Goal: Task Accomplishment & Management: Use online tool/utility

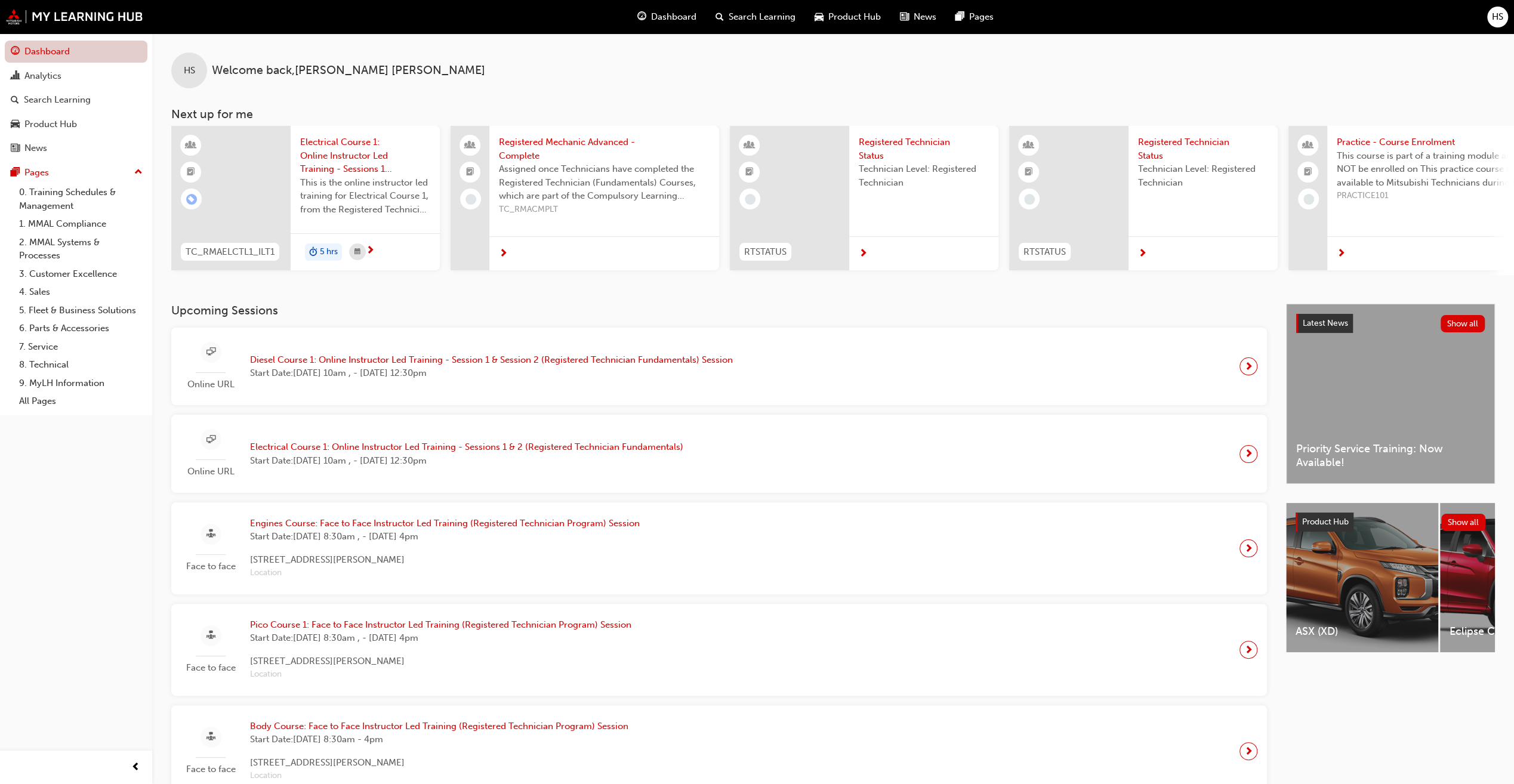
click at [46, 52] on link "Dashboard" at bounding box center [76, 51] width 143 height 22
click at [53, 83] on div "Analytics" at bounding box center [76, 76] width 130 height 15
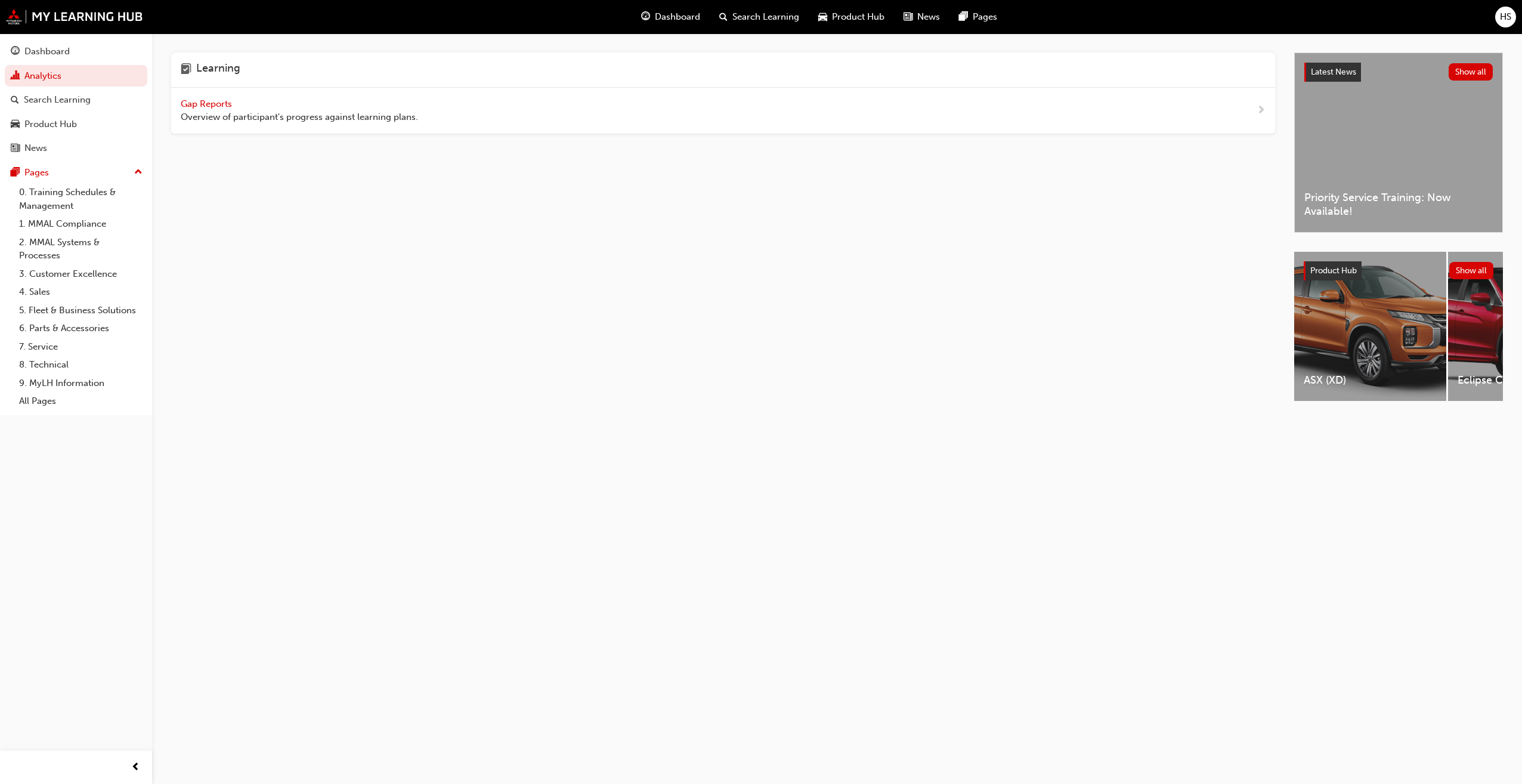
click at [209, 106] on span "Gap Reports" at bounding box center [207, 104] width 54 height 11
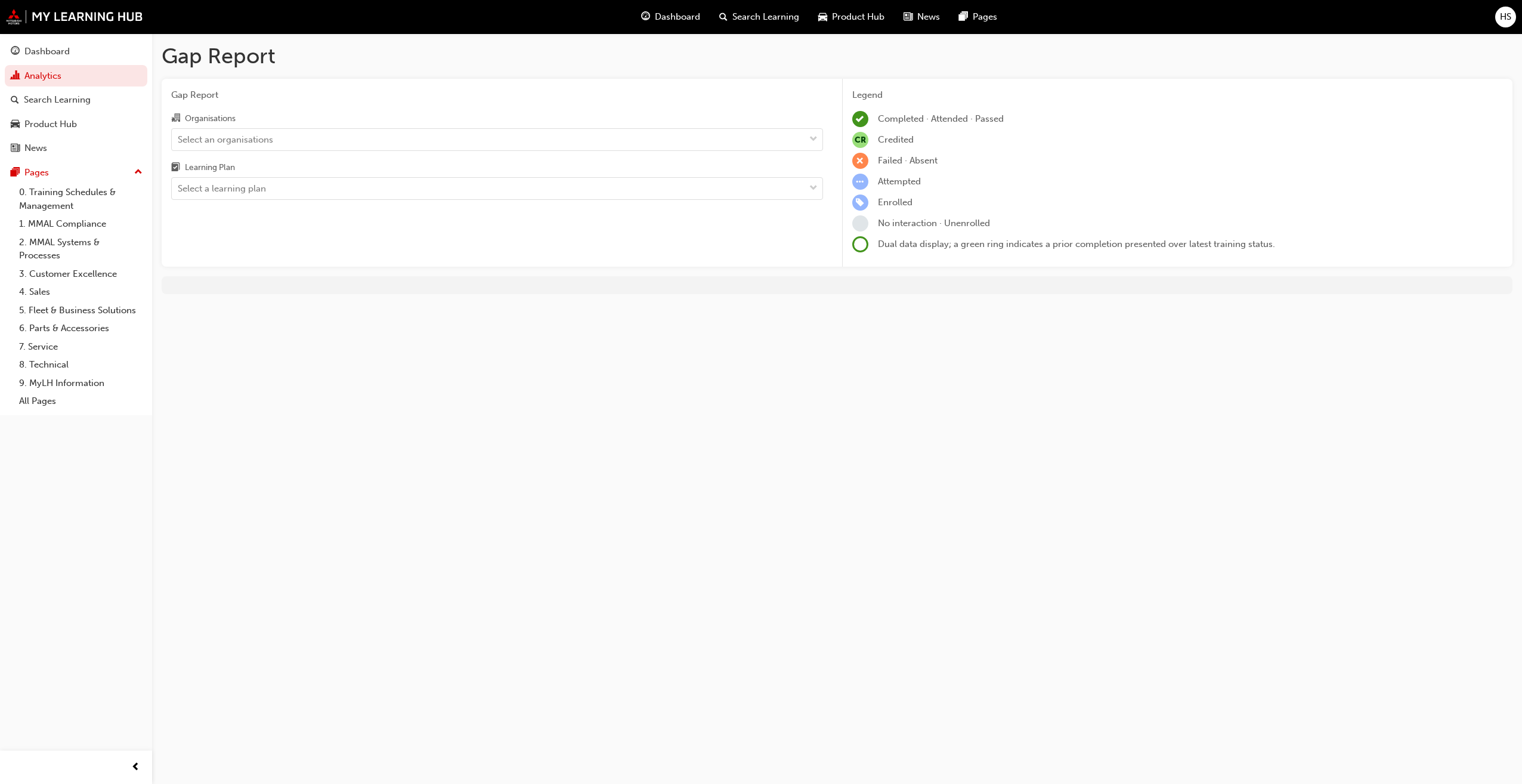
click at [709, 156] on div "Organisations Select an organisations Learning Plan Select a learning plan" at bounding box center [497, 155] width 652 height 89
click at [713, 146] on div "Select an organisations" at bounding box center [488, 140] width 633 height 21
click at [179, 144] on input "Organisations Select an organisations" at bounding box center [178, 138] width 2 height 10
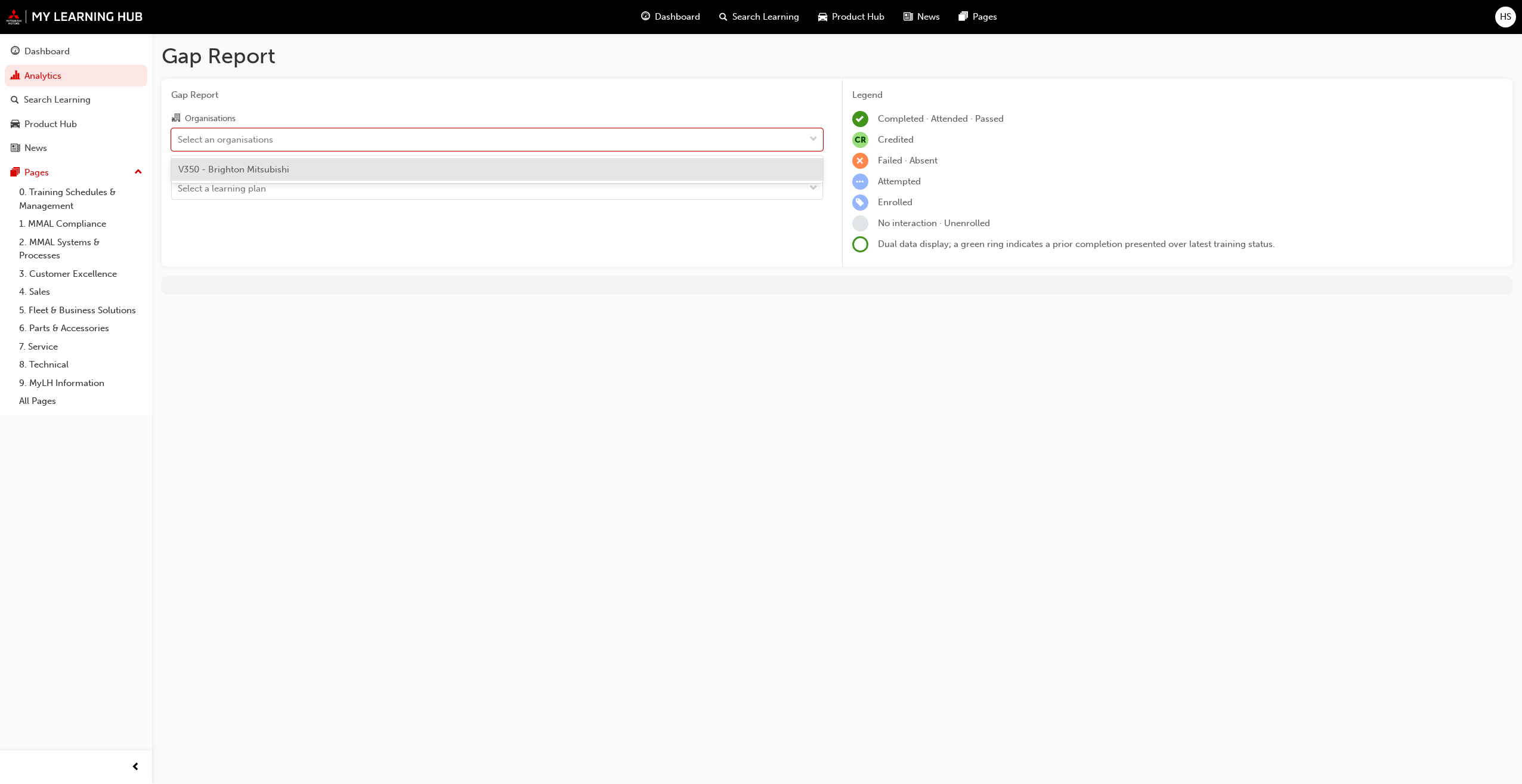
click at [362, 169] on div "V350 - Brighton Mitsubishi" at bounding box center [497, 169] width 652 height 24
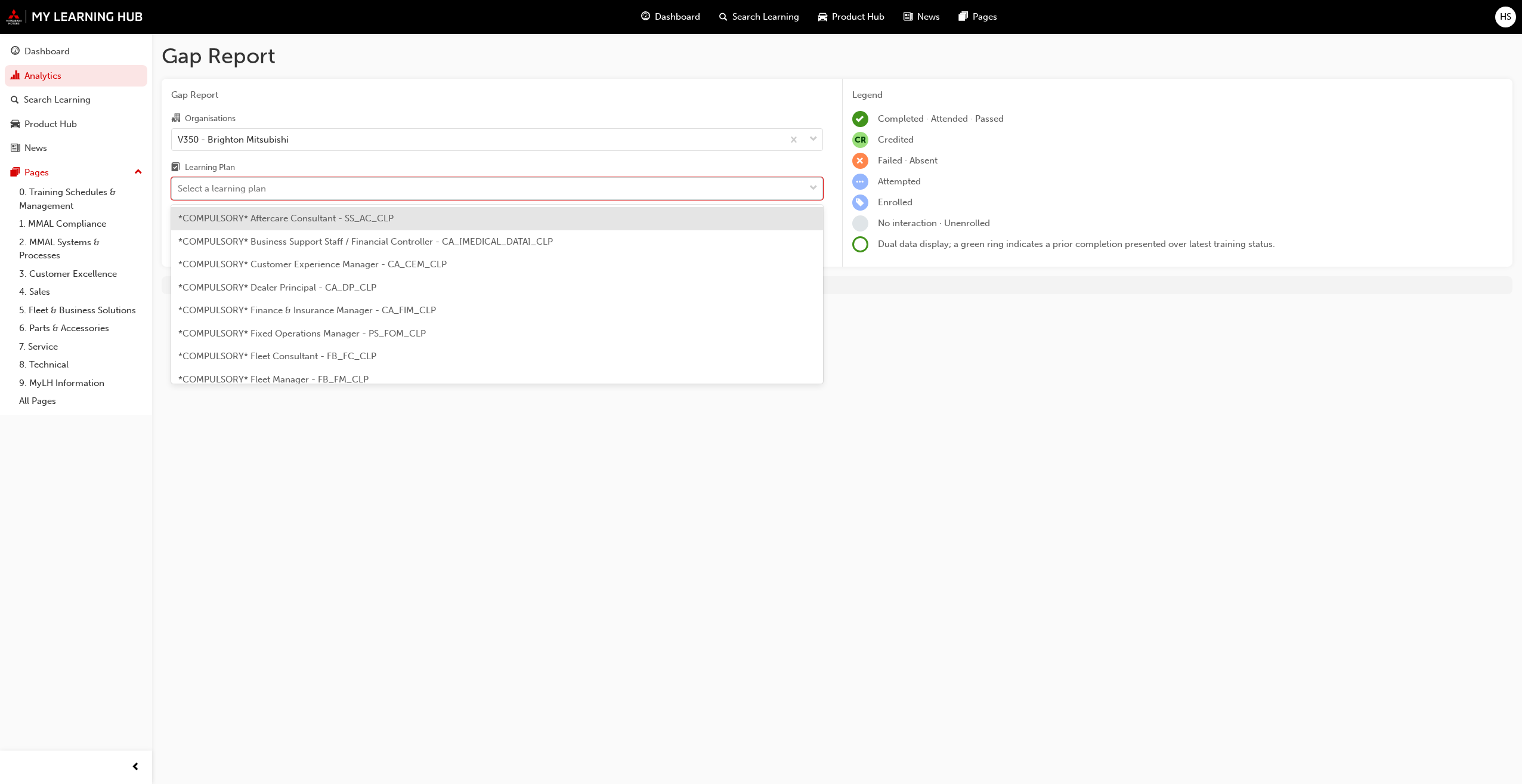
click at [347, 183] on div "Select a learning plan" at bounding box center [488, 189] width 633 height 21
click at [179, 183] on input "Learning Plan option *COMPULSORY* Aftercare Consultant - SS_AC_CLP focused, 1 o…" at bounding box center [178, 187] width 2 height 10
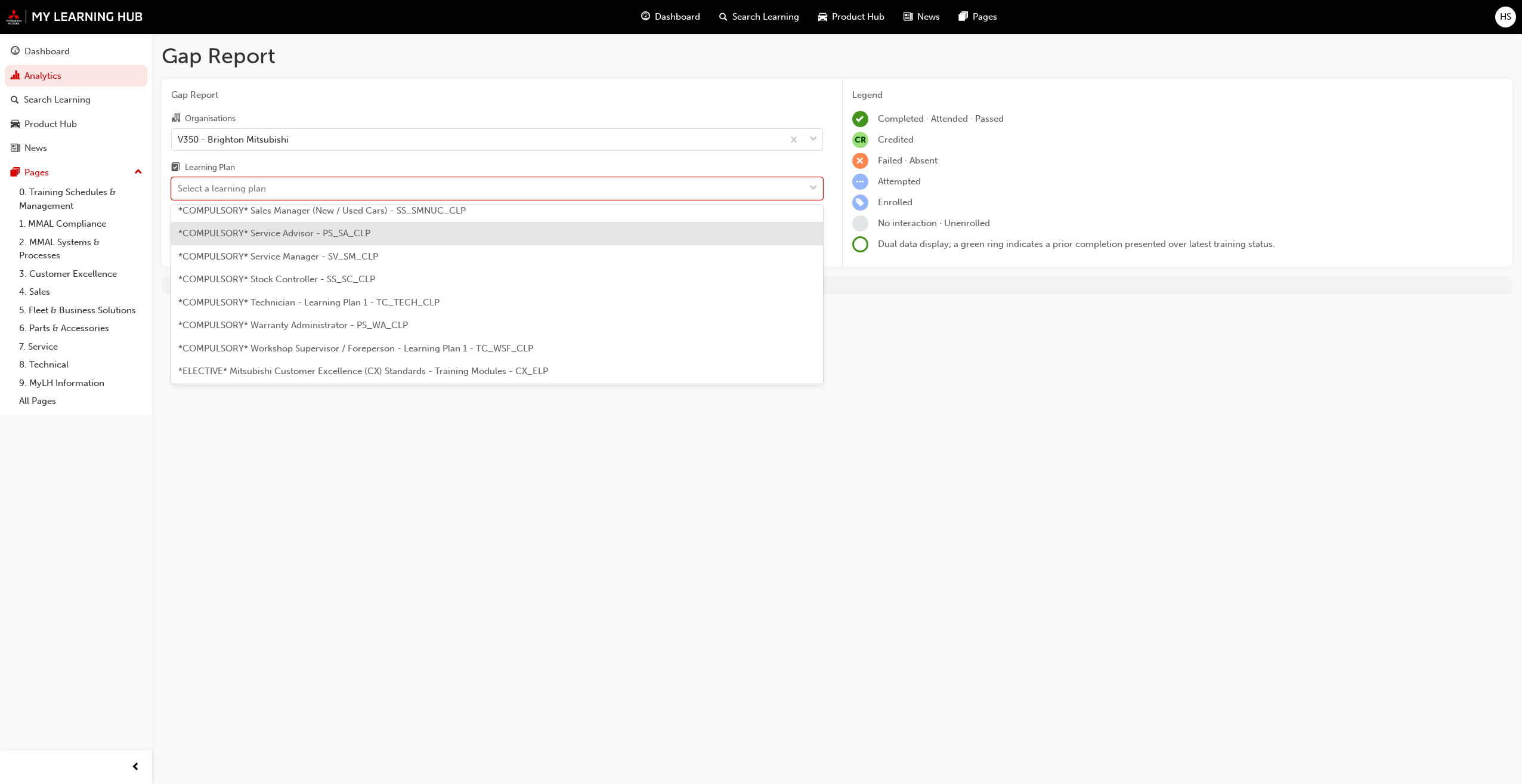
scroll to position [418, 0]
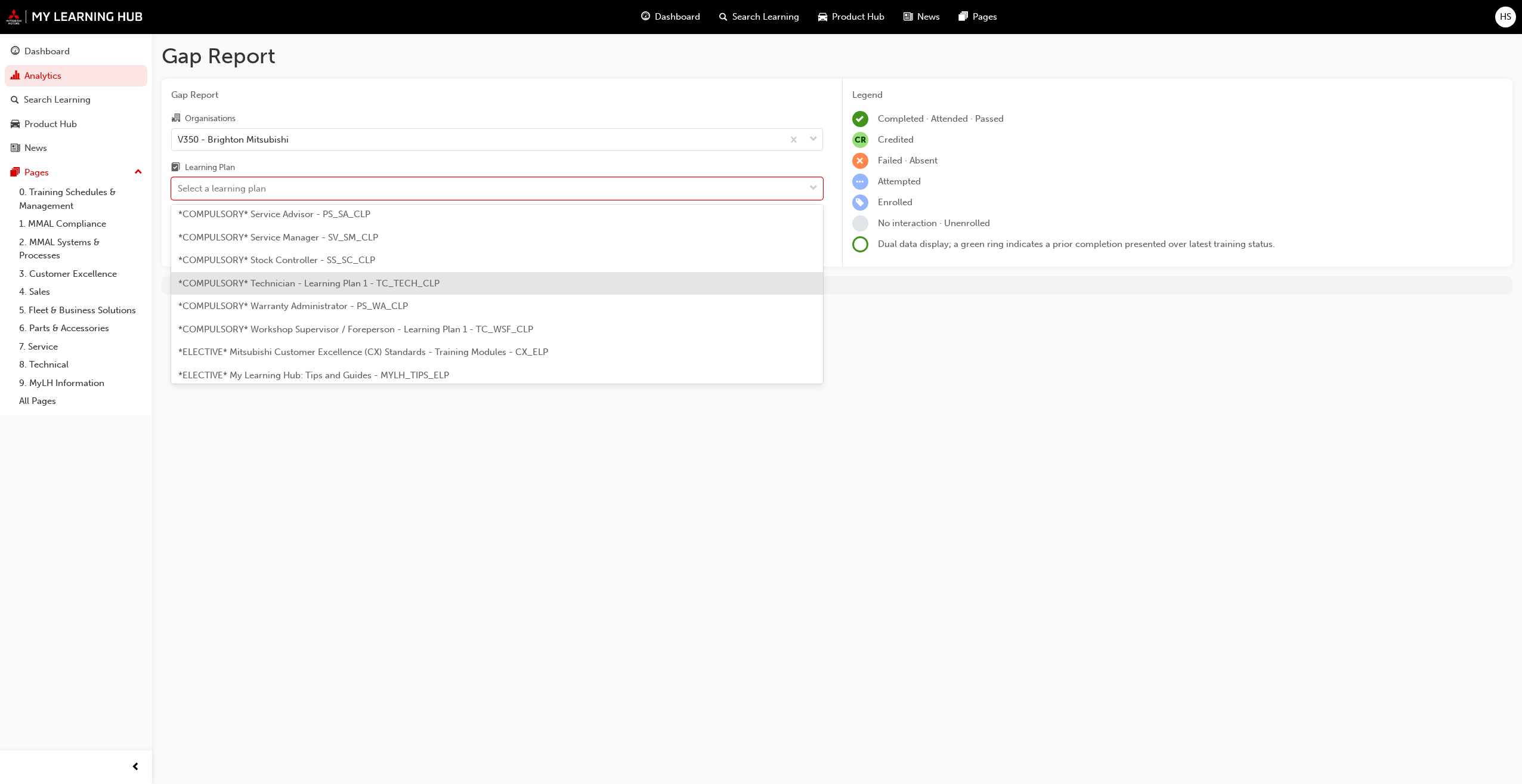
click at [333, 275] on div "*COMPULSORY* Technician - Learning Plan 1 - TC_TECH_CLP" at bounding box center [497, 284] width 652 height 24
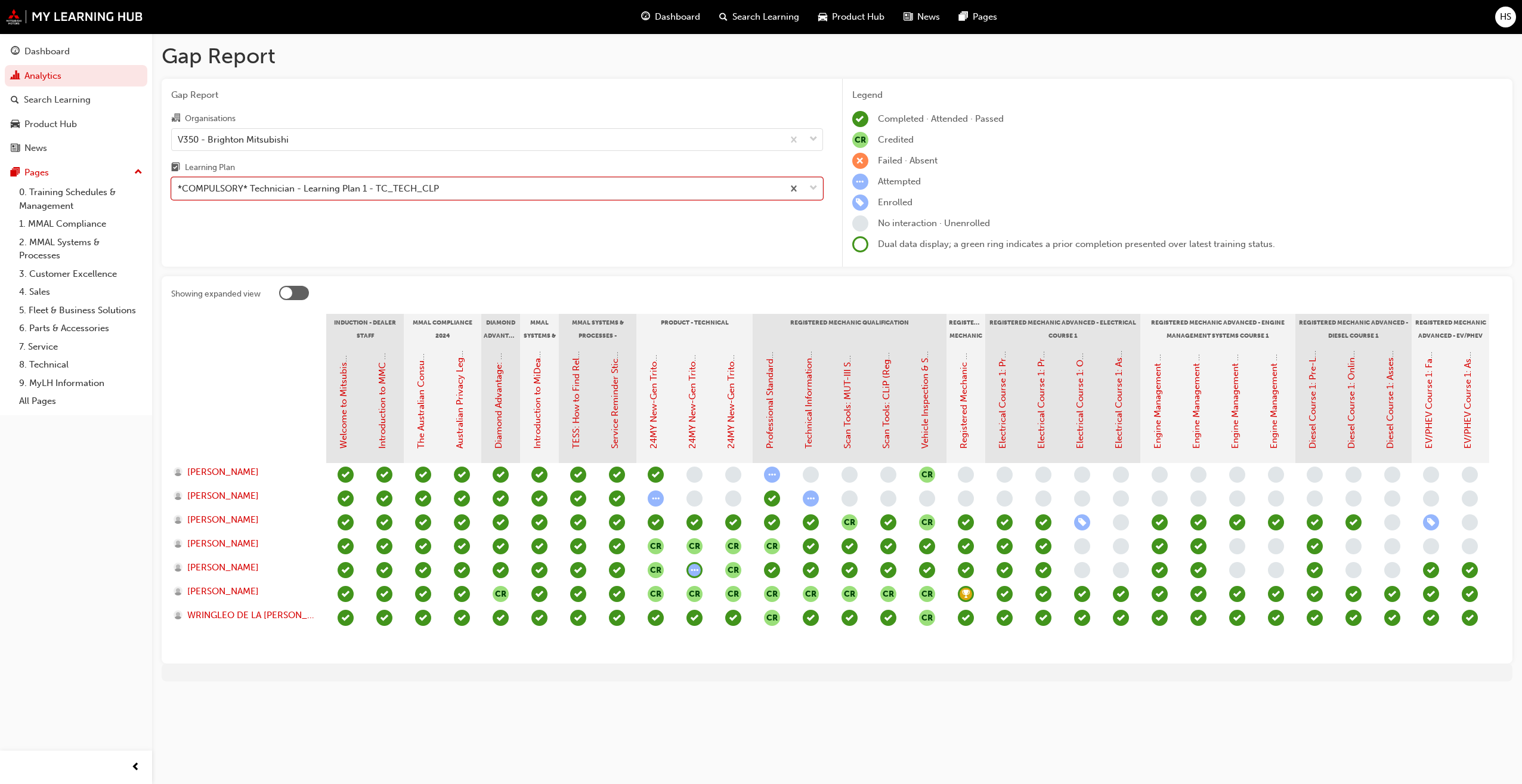
scroll to position [0, 25]
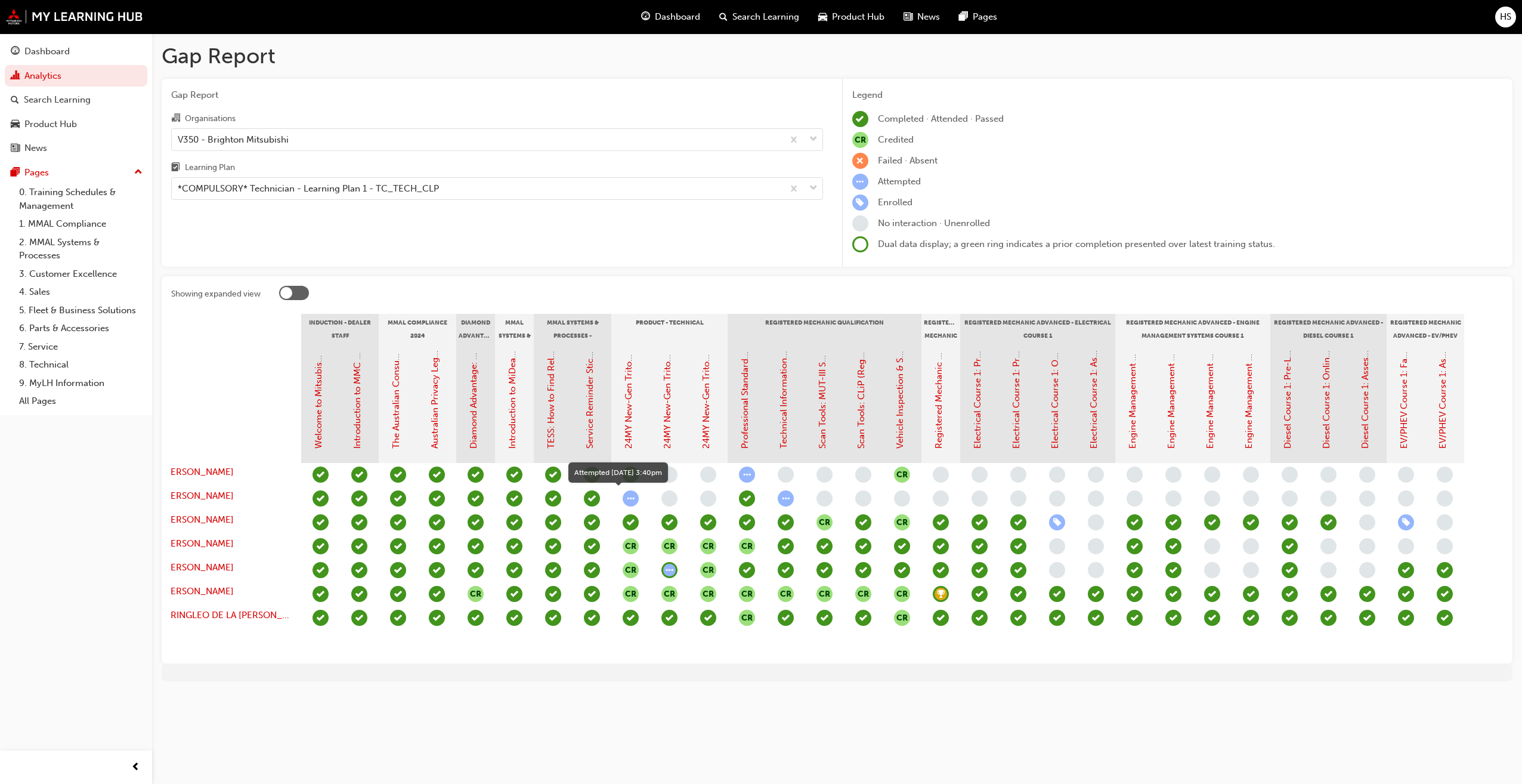
click at [630, 500] on span "learningRecordVerb_ATTEMPT-icon" at bounding box center [630, 498] width 16 height 16
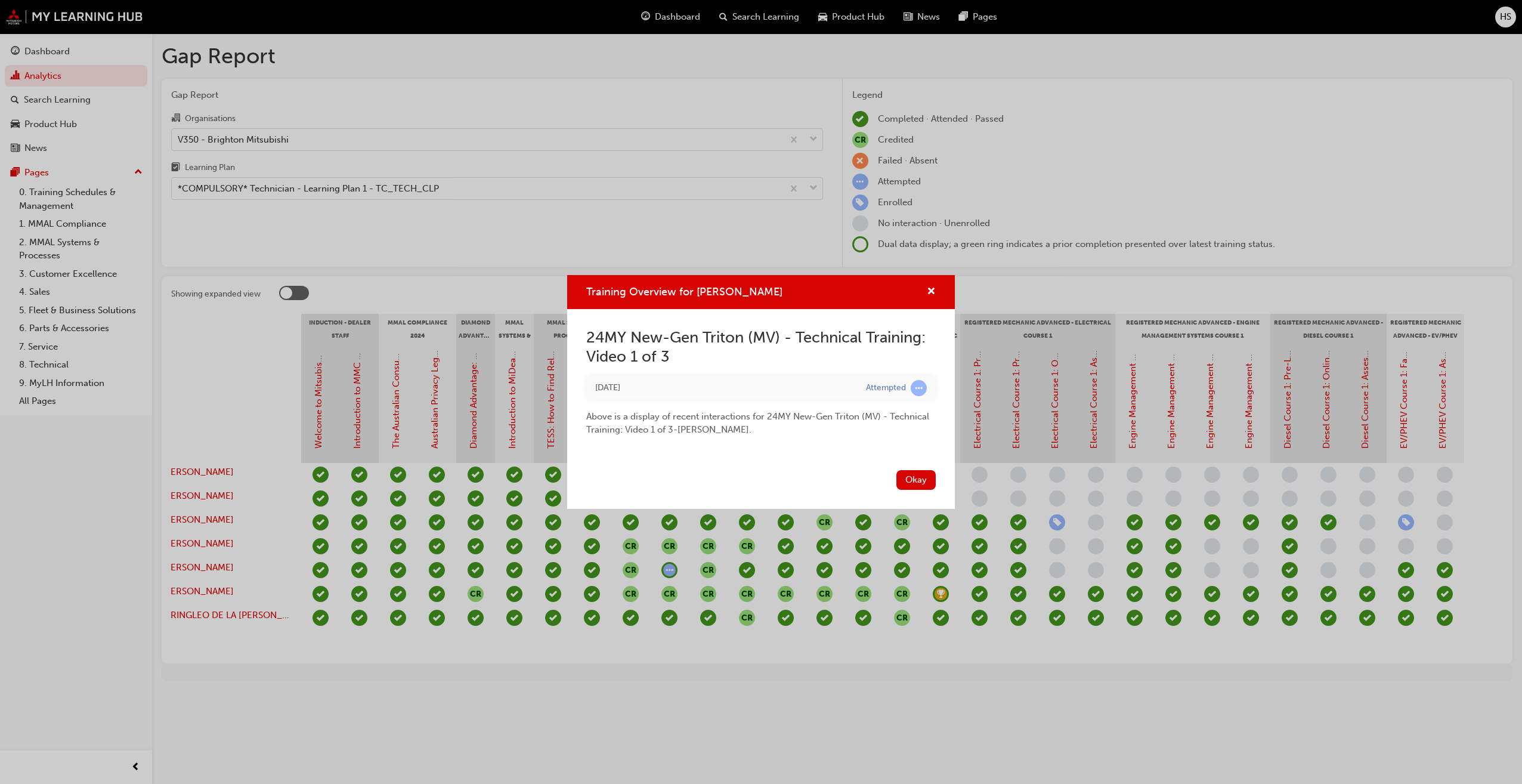
click at [630, 500] on div "Okay" at bounding box center [761, 487] width 388 height 43
click at [915, 474] on button "Okay" at bounding box center [916, 480] width 39 height 20
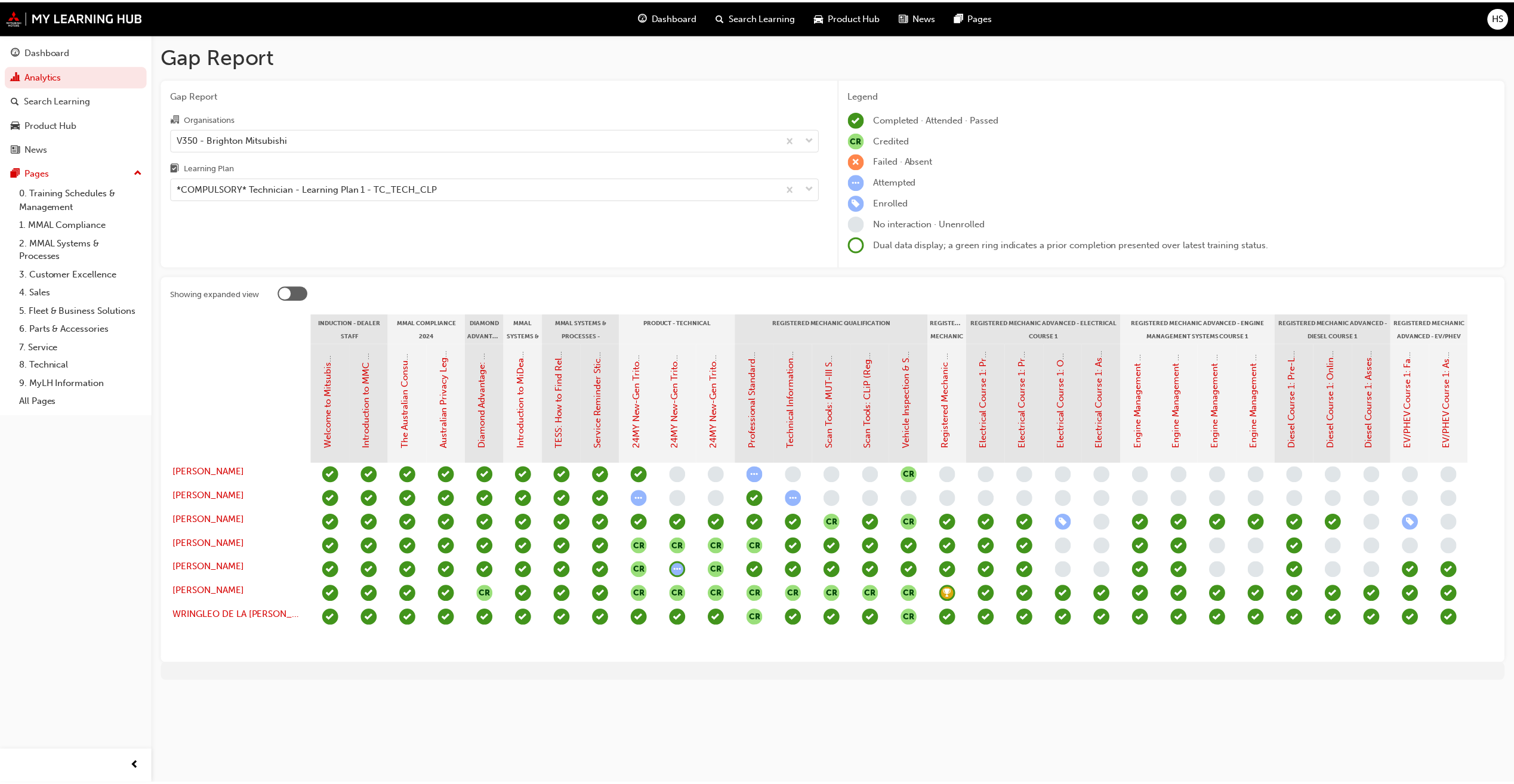
scroll to position [0, 0]
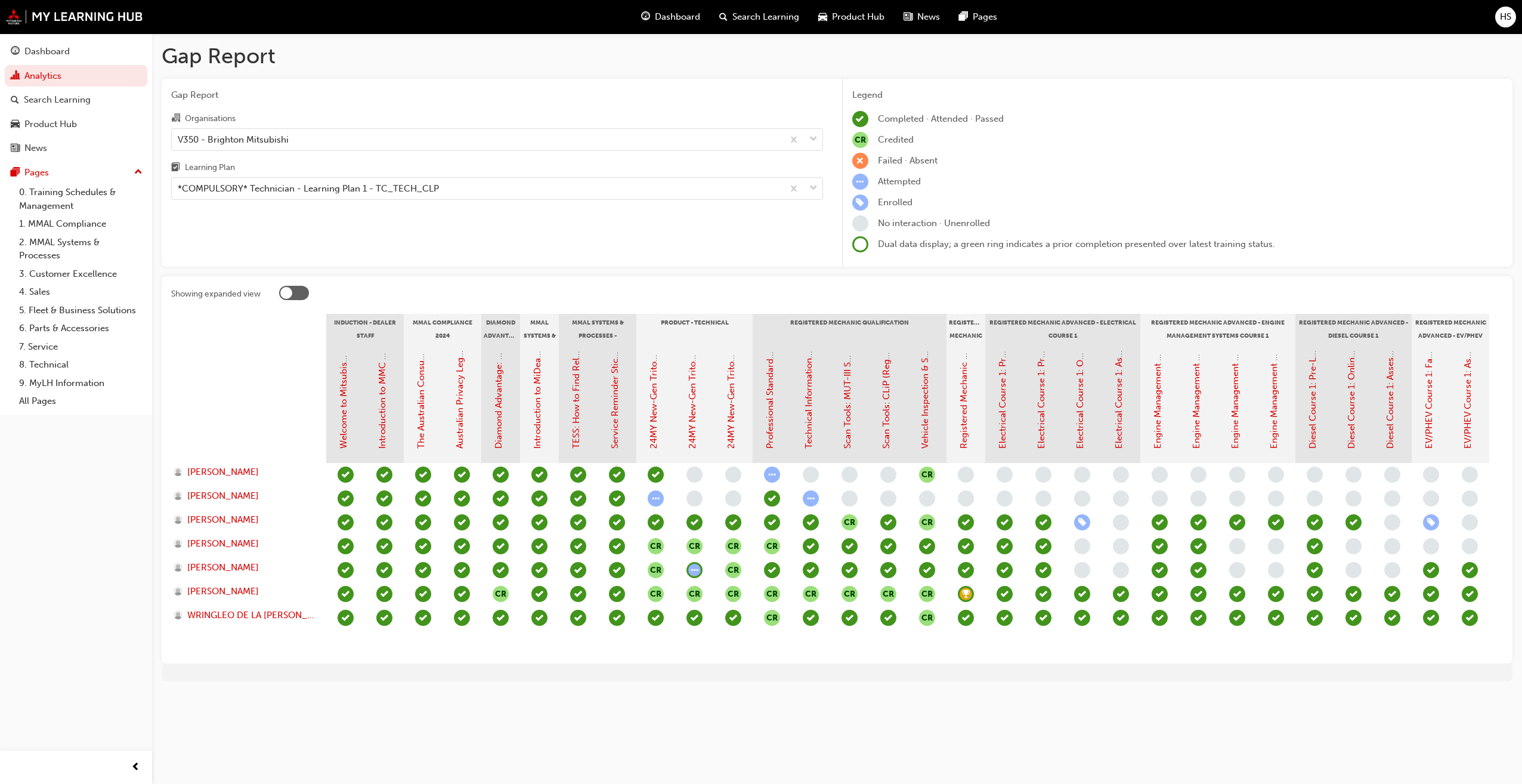
click at [284, 296] on div at bounding box center [287, 293] width 12 height 12
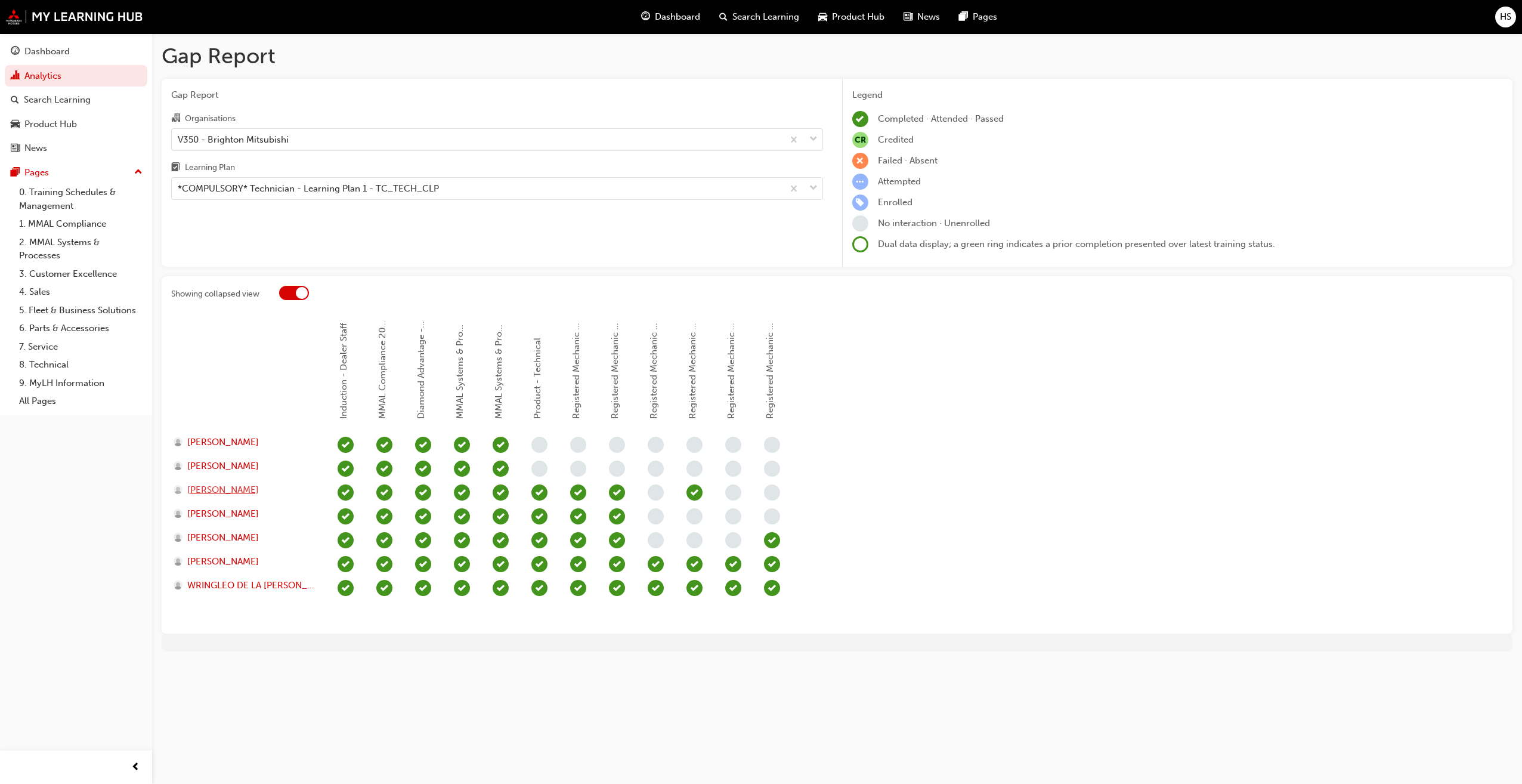
click at [259, 491] on span "[PERSON_NAME]" at bounding box center [223, 490] width 71 height 14
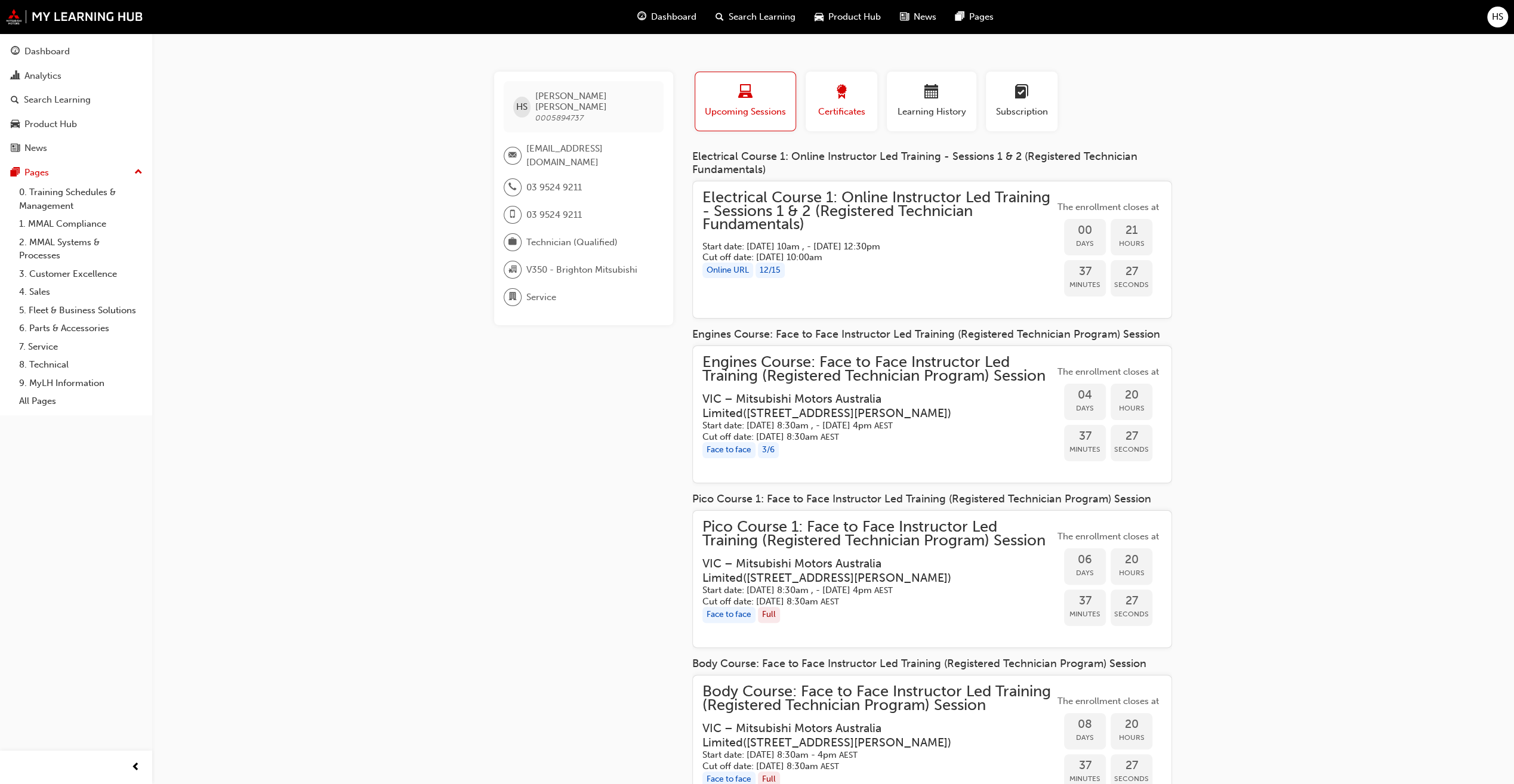
click at [849, 93] on div "button" at bounding box center [841, 94] width 54 height 18
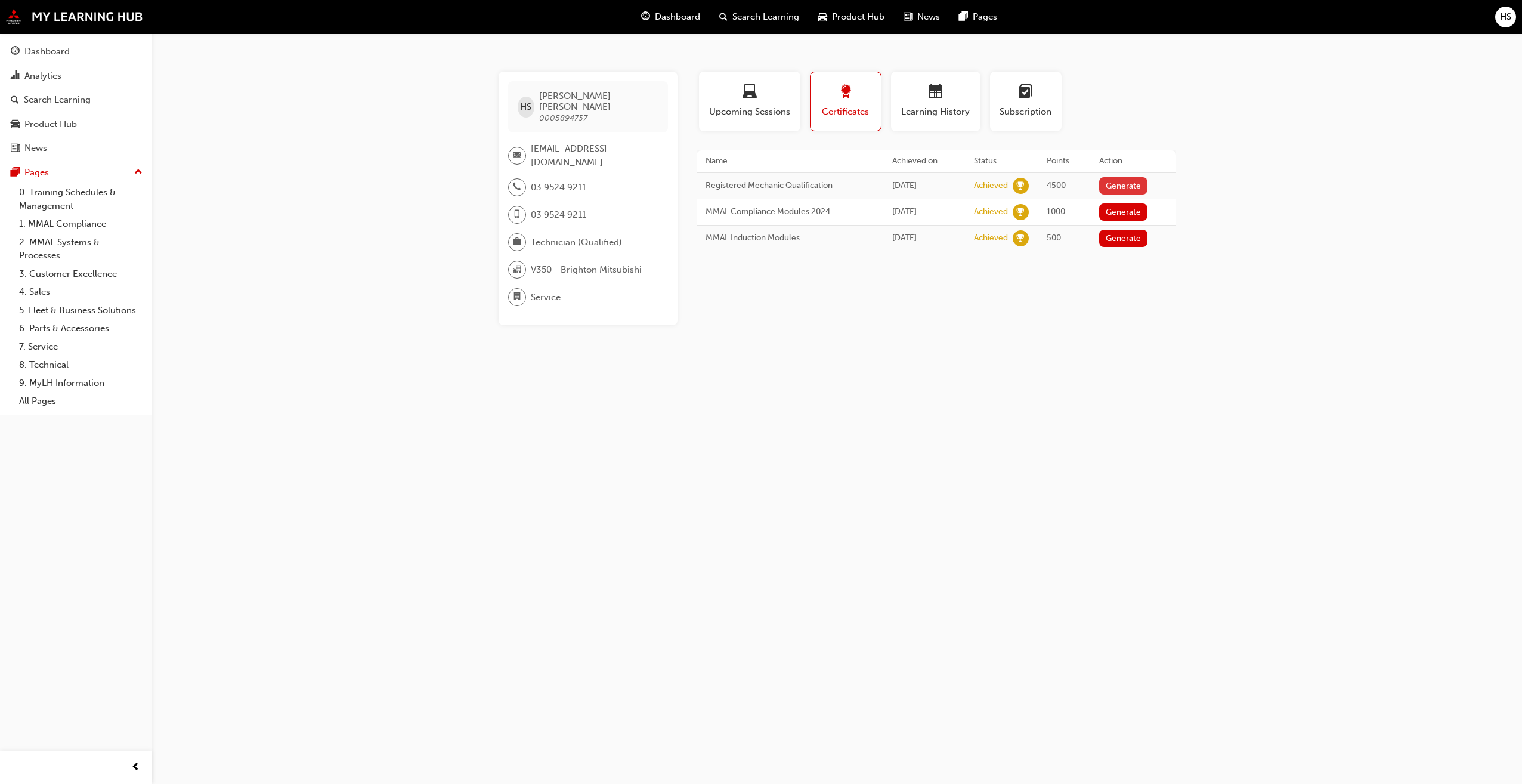
click at [1117, 186] on button "Generate" at bounding box center [1124, 186] width 49 height 17
click at [726, 109] on span "Upcoming Sessions" at bounding box center [750, 111] width 83 height 14
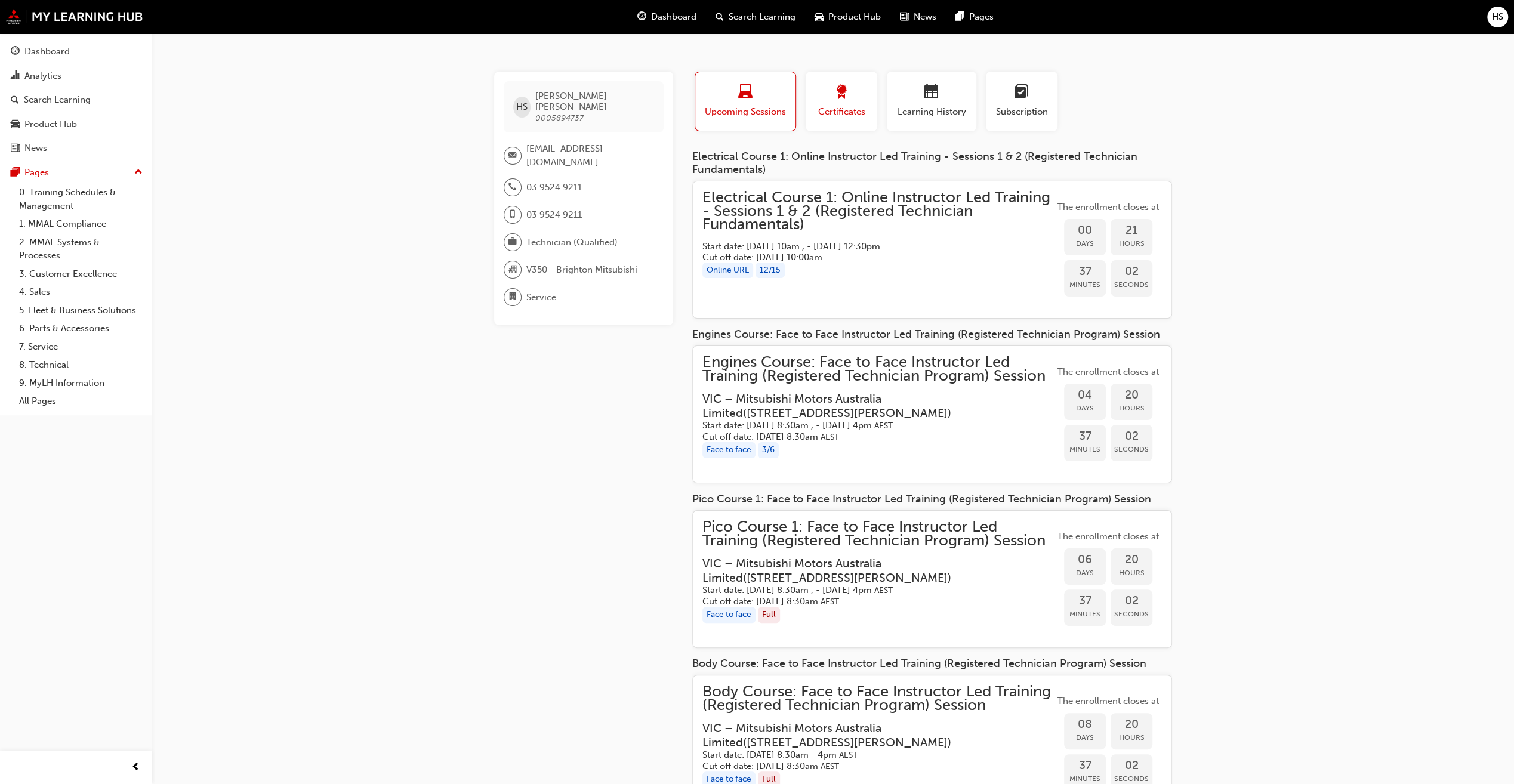
click at [818, 99] on div "button" at bounding box center [841, 94] width 54 height 18
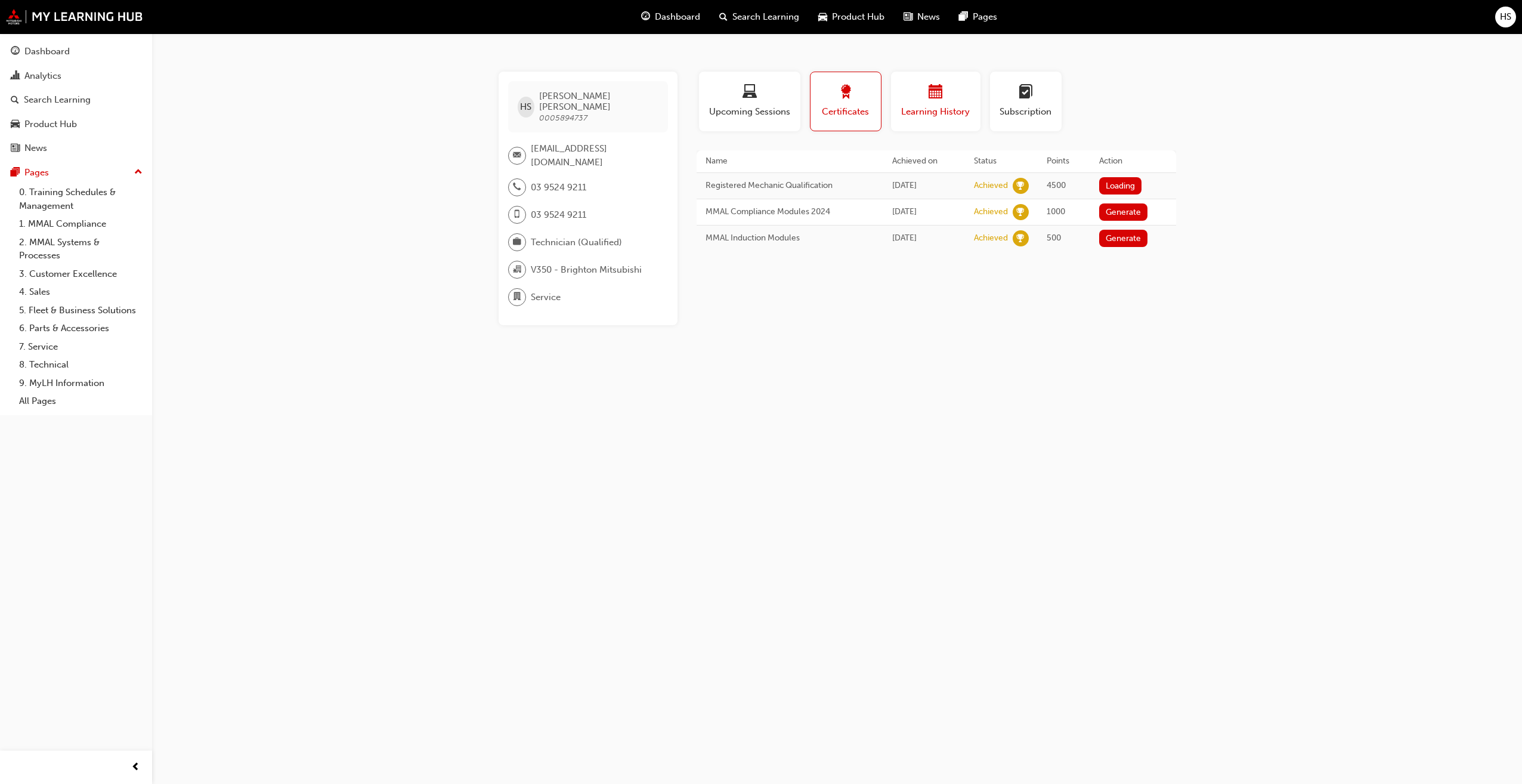
click at [915, 98] on div "button" at bounding box center [936, 94] width 71 height 18
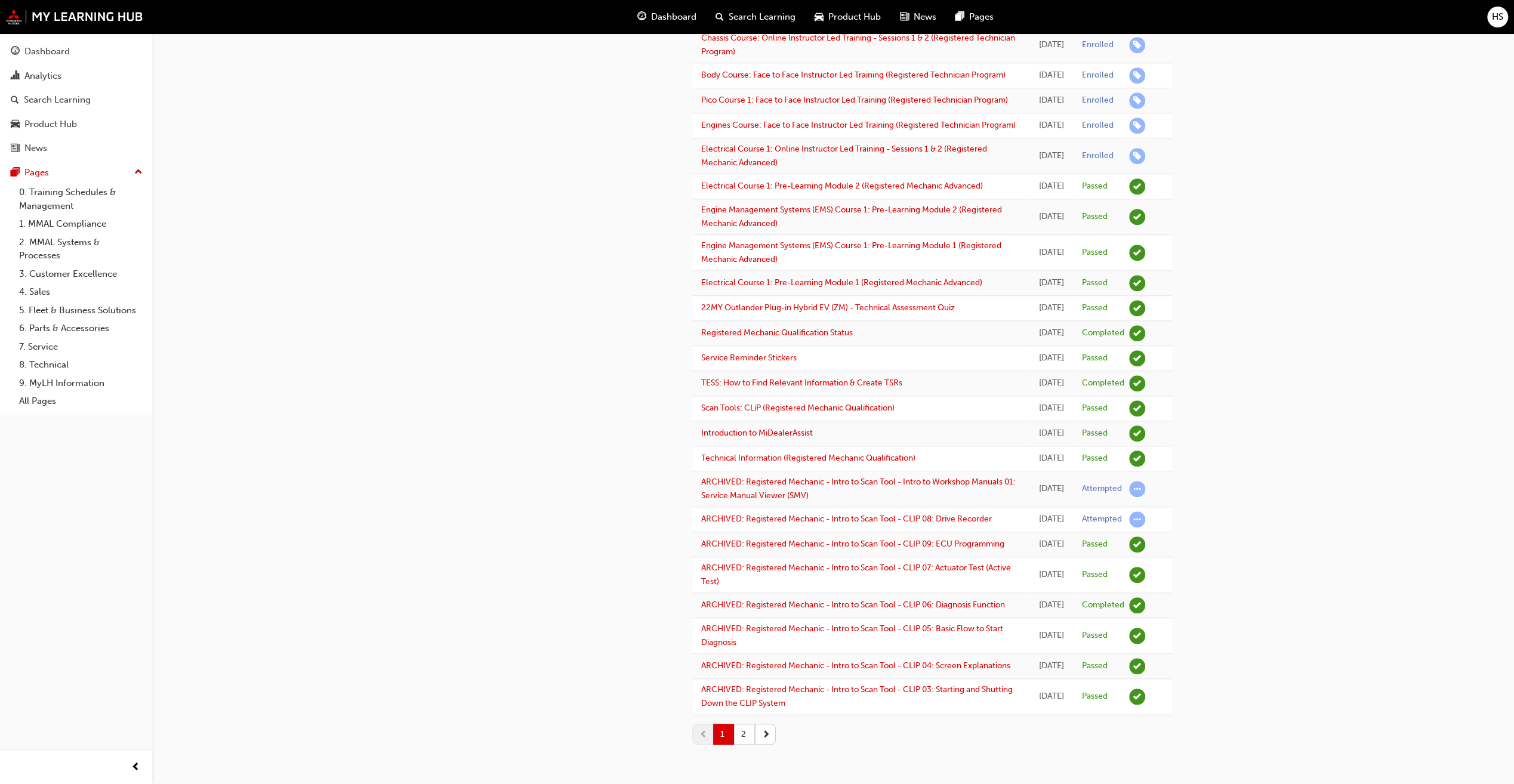
scroll to position [1215, 0]
click at [740, 728] on button "2" at bounding box center [745, 734] width 21 height 21
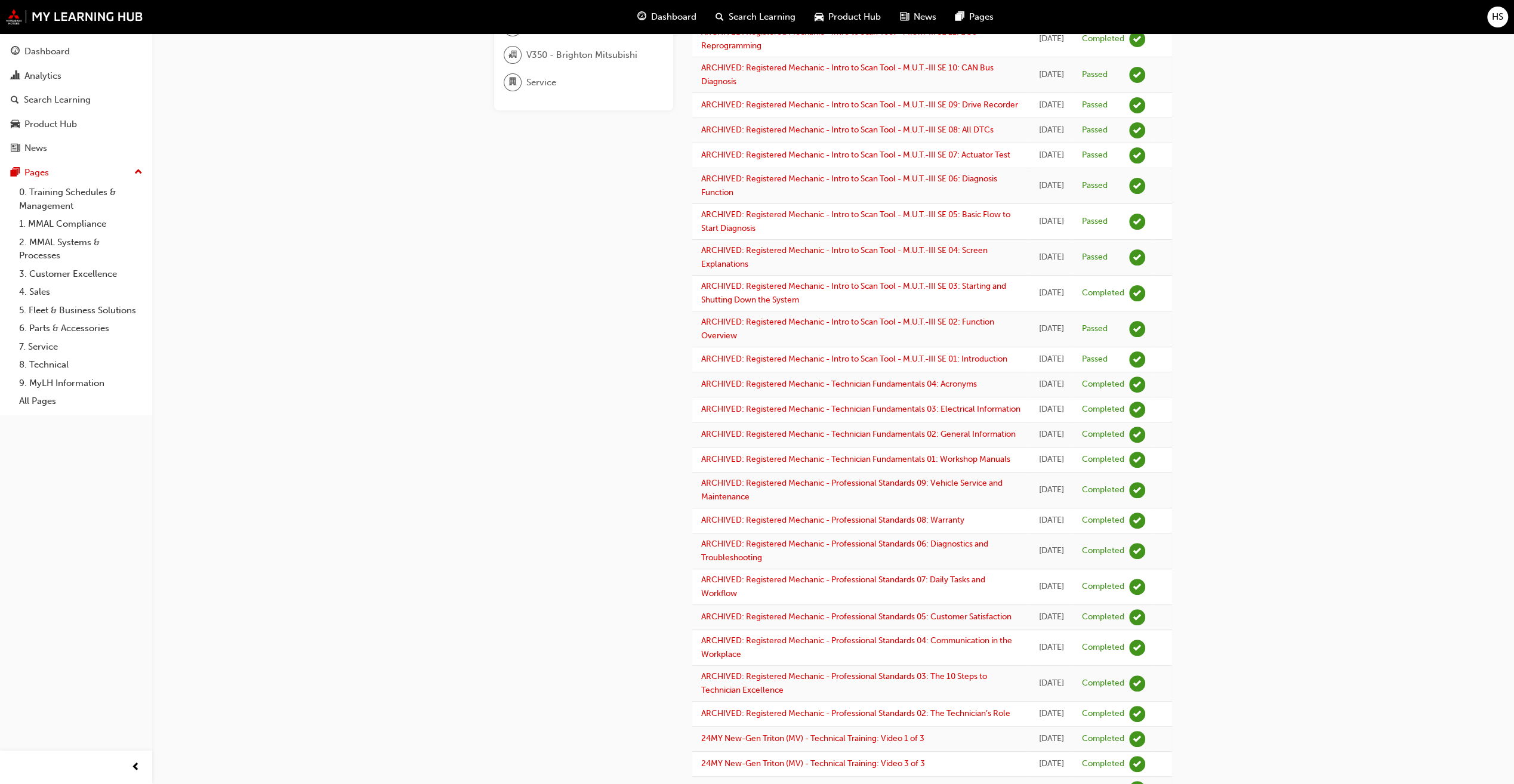
scroll to position [0, 0]
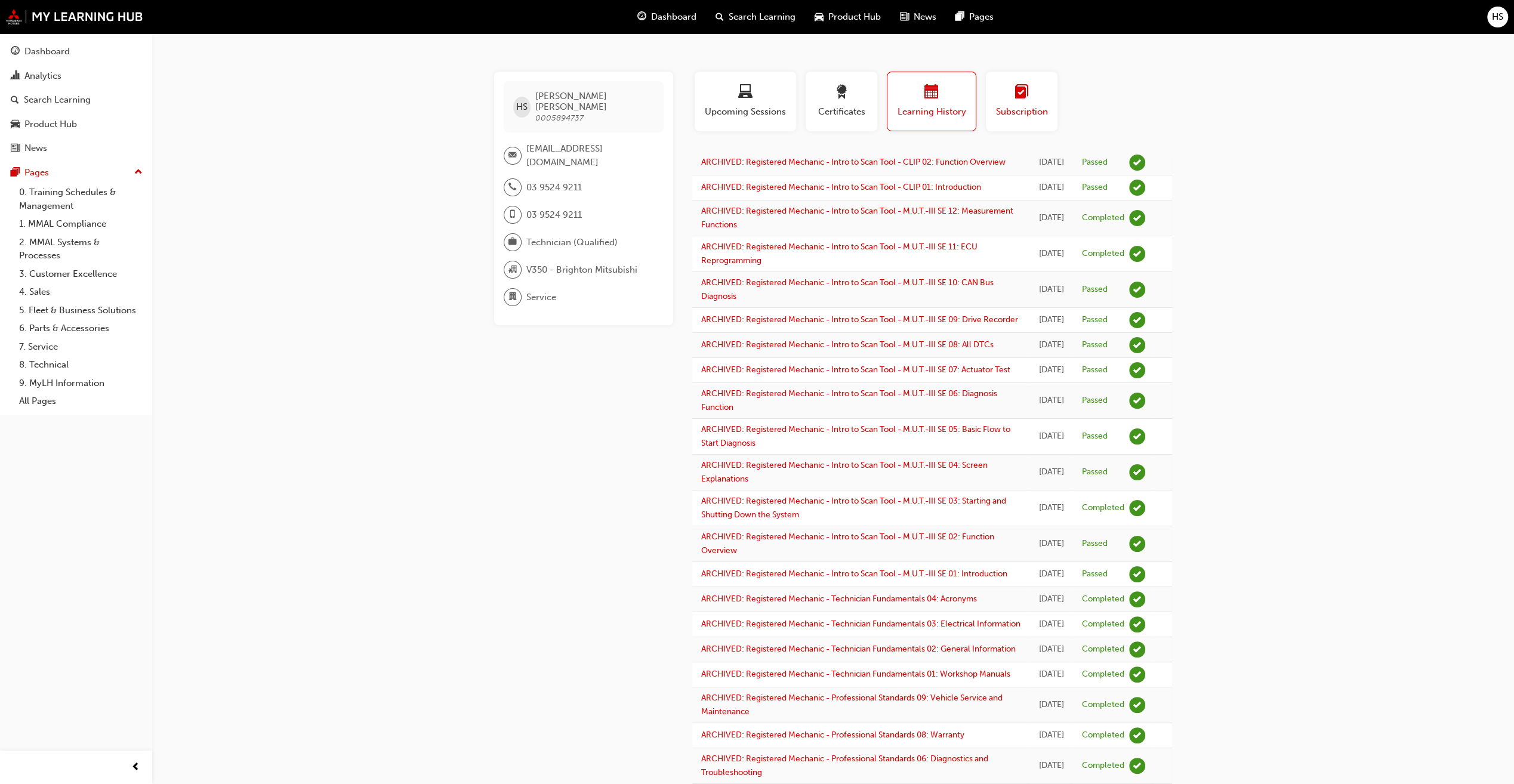
click at [1023, 118] on button "Subscription" at bounding box center [1021, 101] width 71 height 60
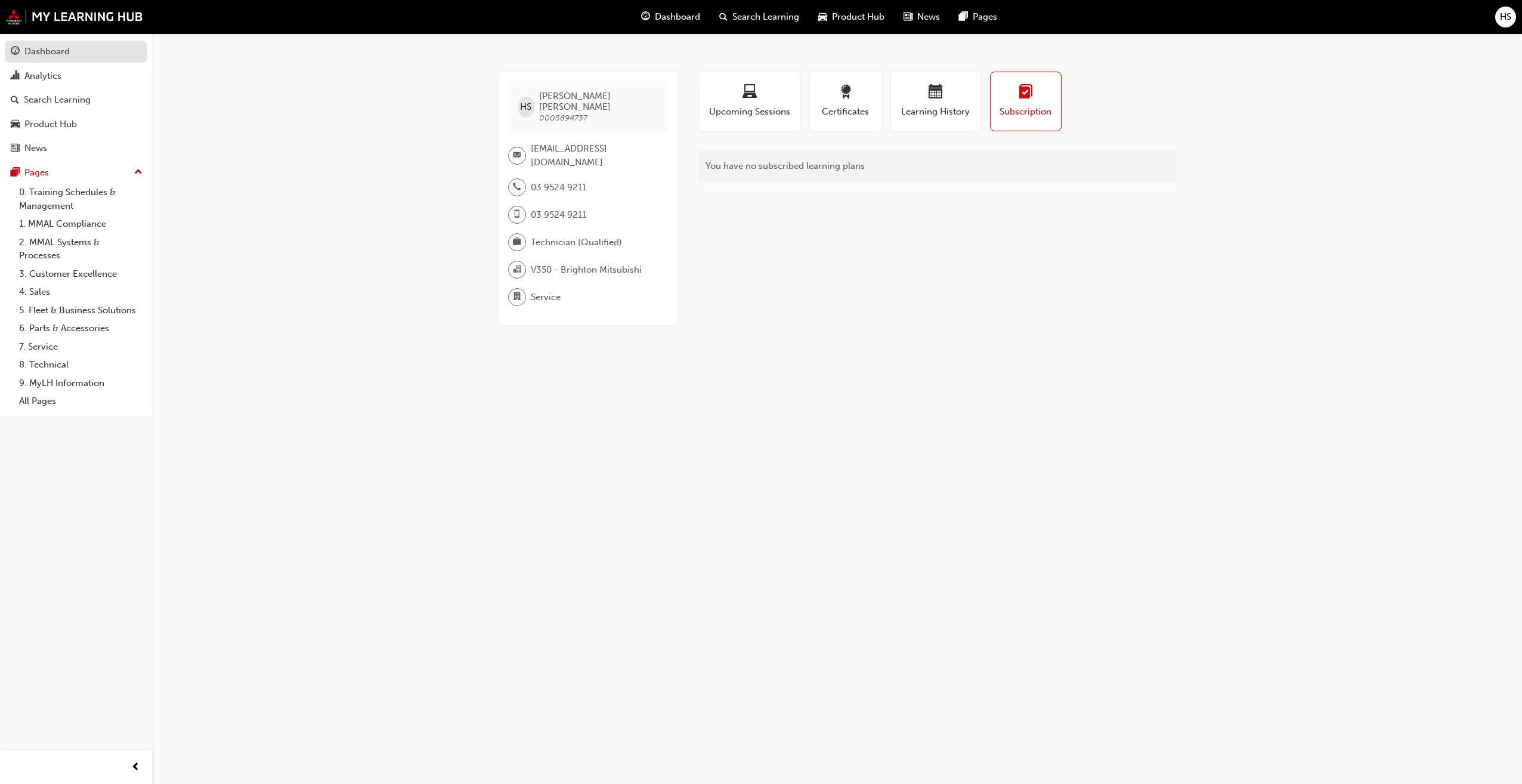
click at [71, 52] on div "Dashboard" at bounding box center [76, 52] width 130 height 15
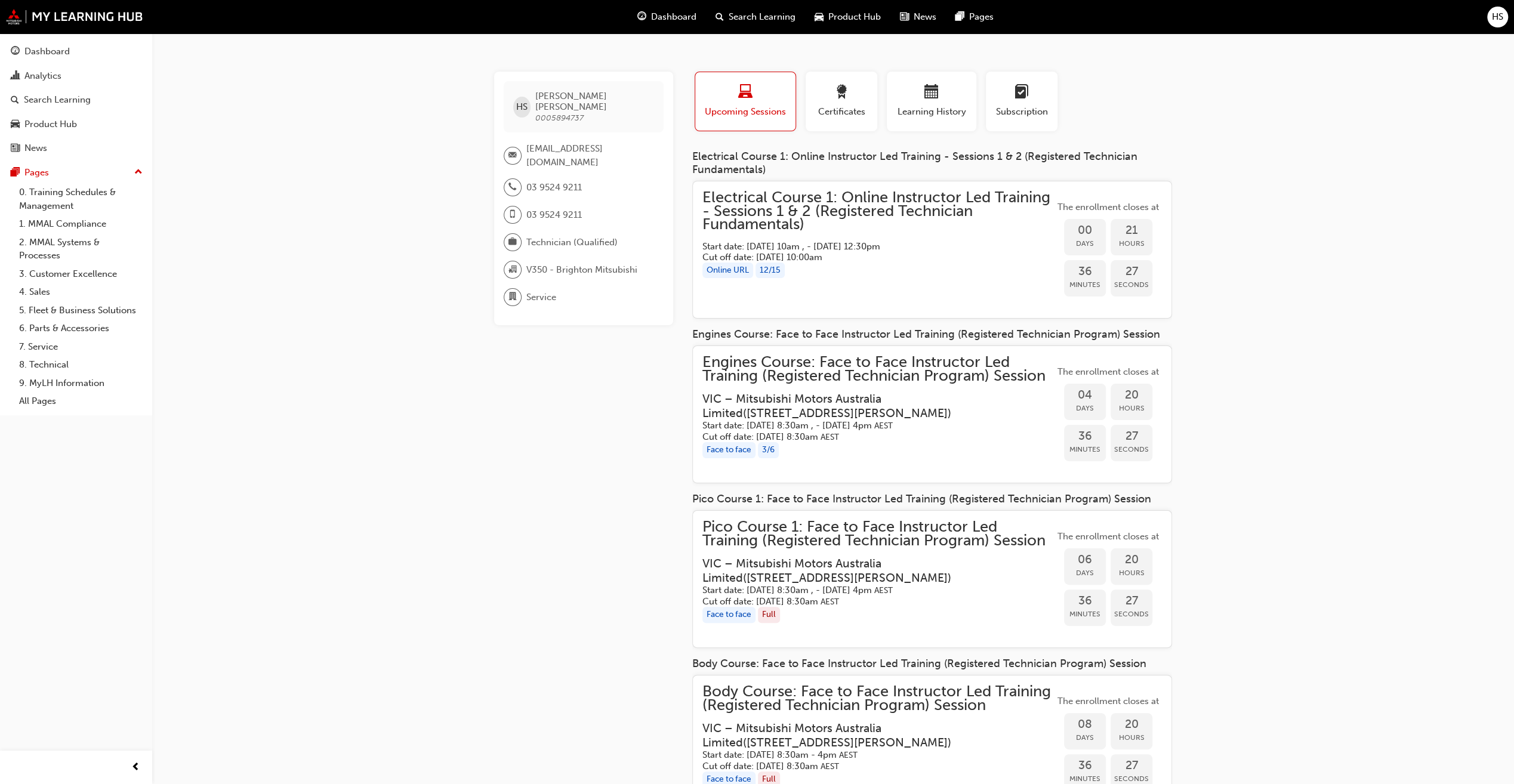
click at [1487, 15] on div "Dashboard Search Learning Product Hub News Pages HS" at bounding box center [757, 17] width 1514 height 34
click at [1497, 14] on span "HS" at bounding box center [1497, 17] width 11 height 14
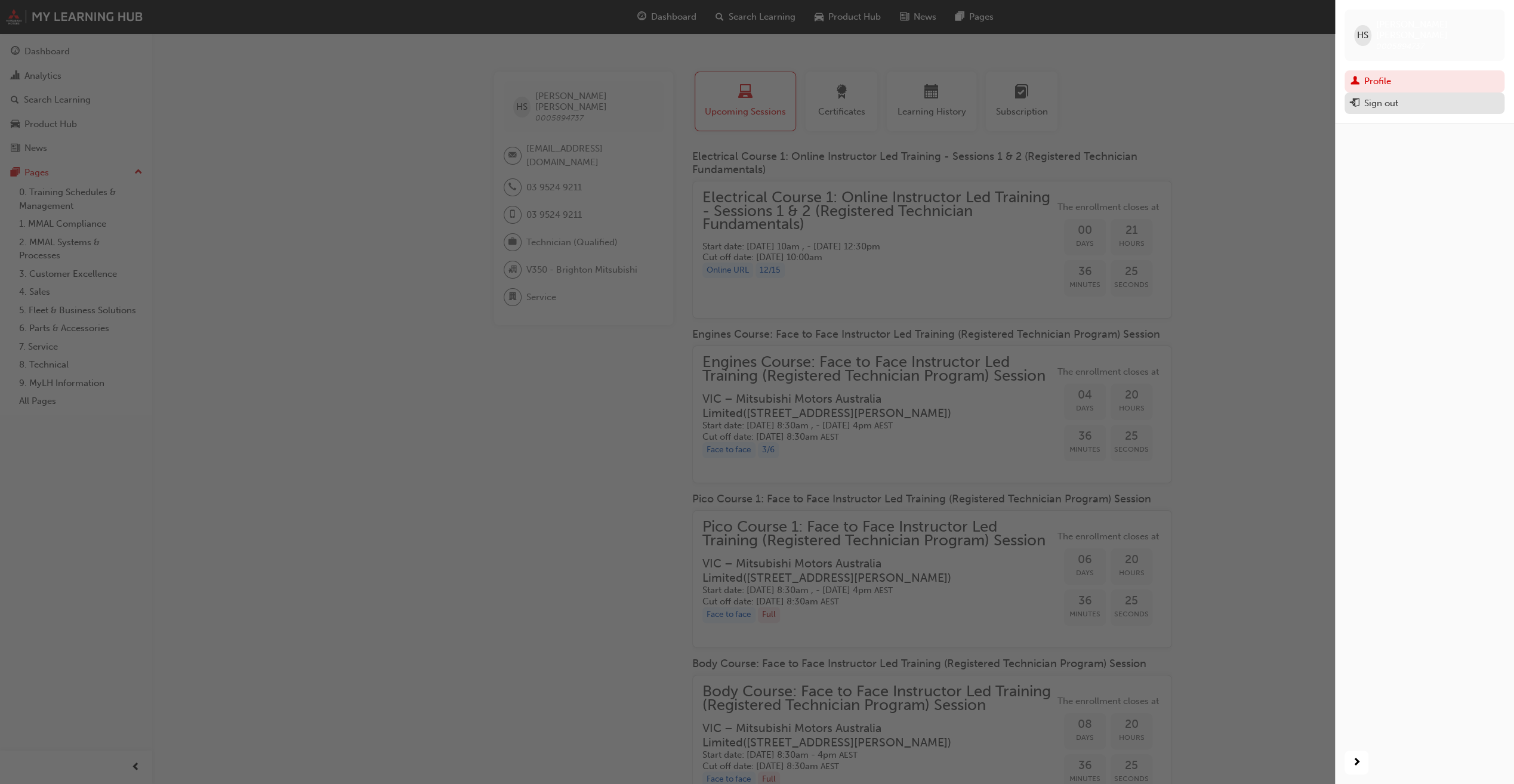
click at [1380, 96] on div "Sign out" at bounding box center [1381, 103] width 34 height 14
